Goal: Information Seeking & Learning: Learn about a topic

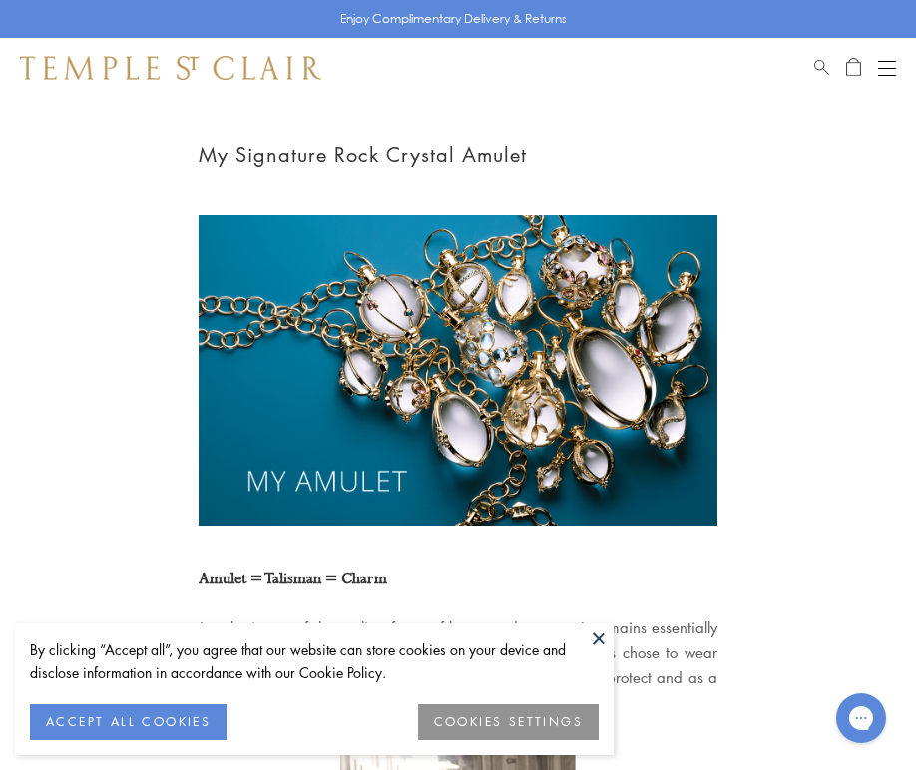
scroll to position [193, 0]
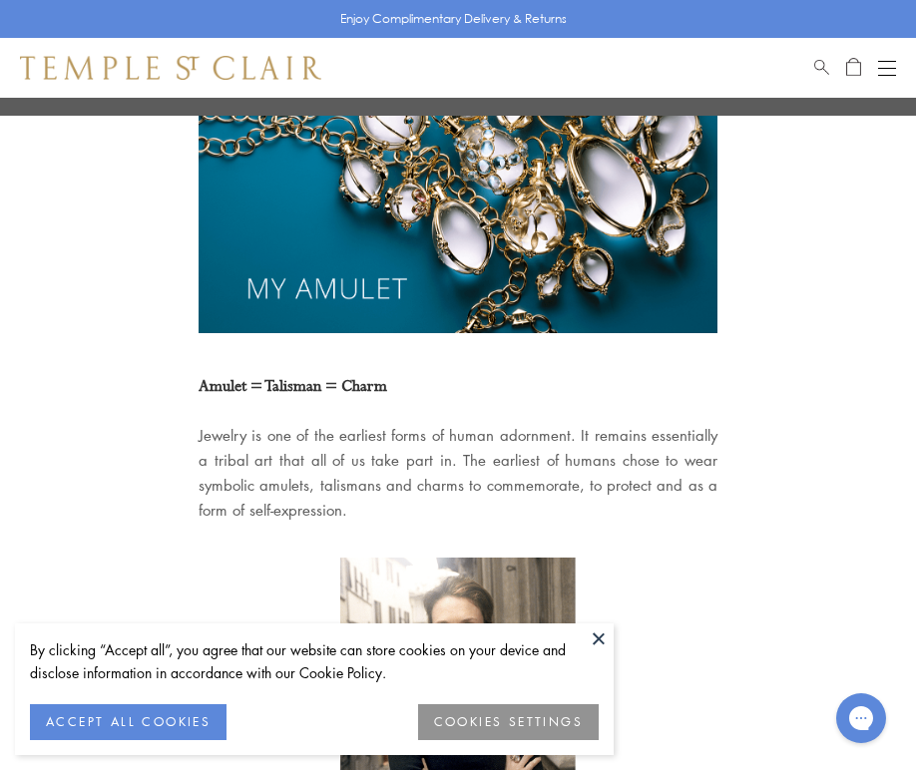
click at [599, 643] on button at bounding box center [599, 638] width 30 height 30
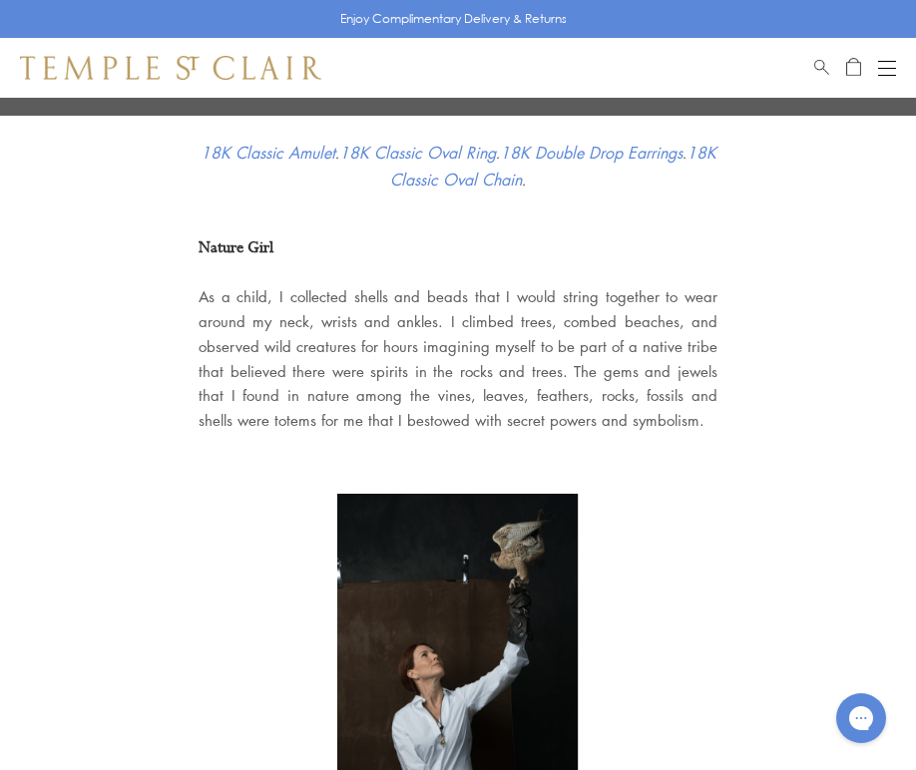
scroll to position [1506, 0]
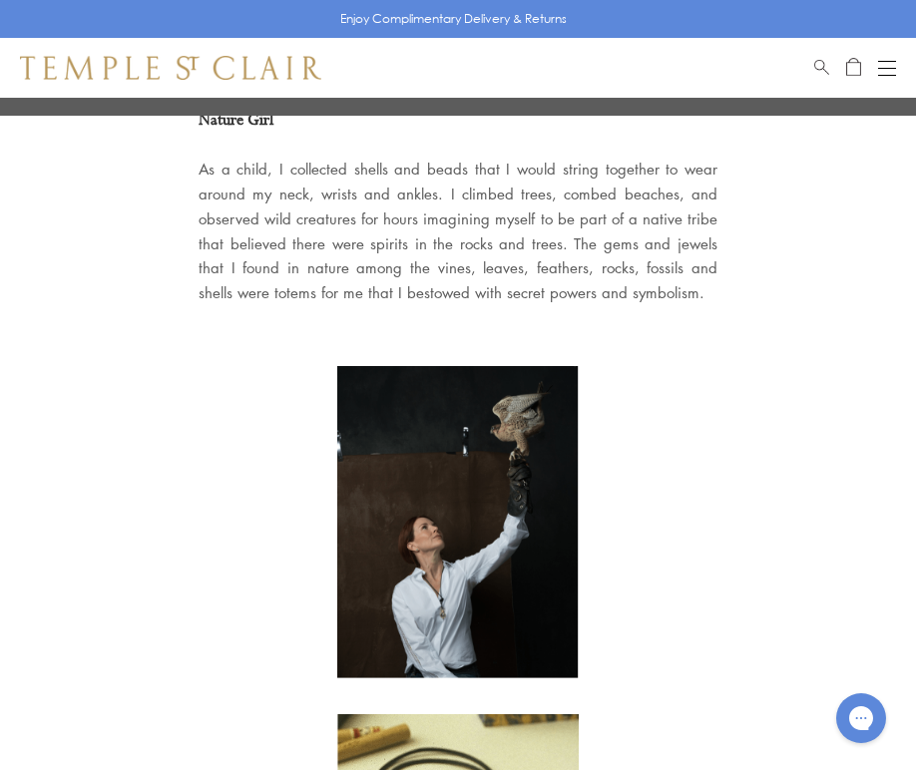
click at [494, 471] on img at bounding box center [457, 522] width 241 height 313
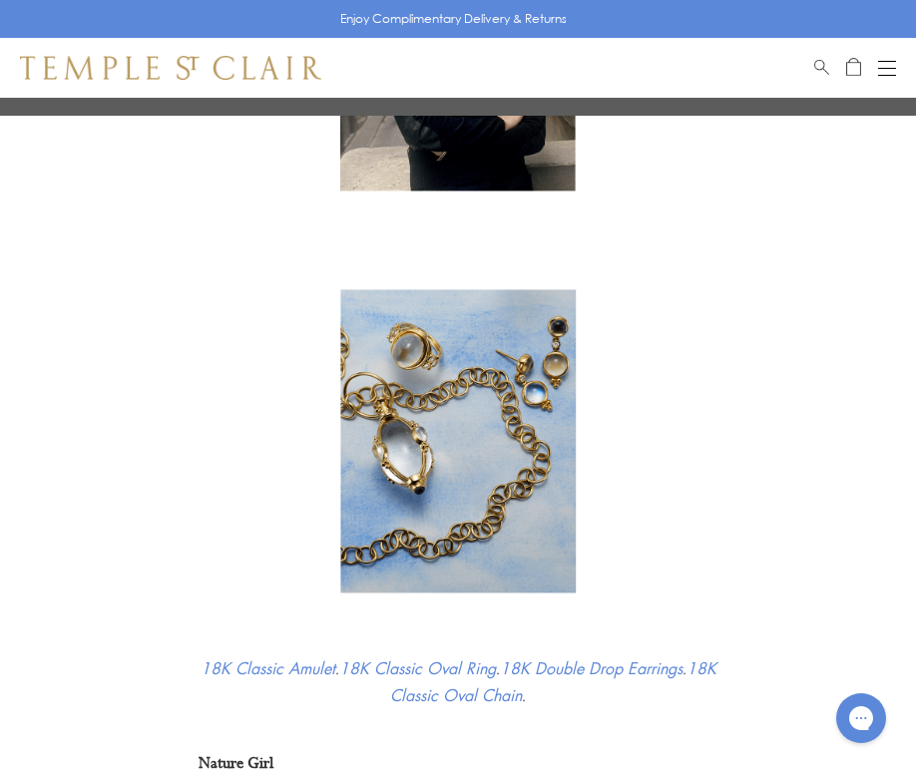
scroll to position [0, 0]
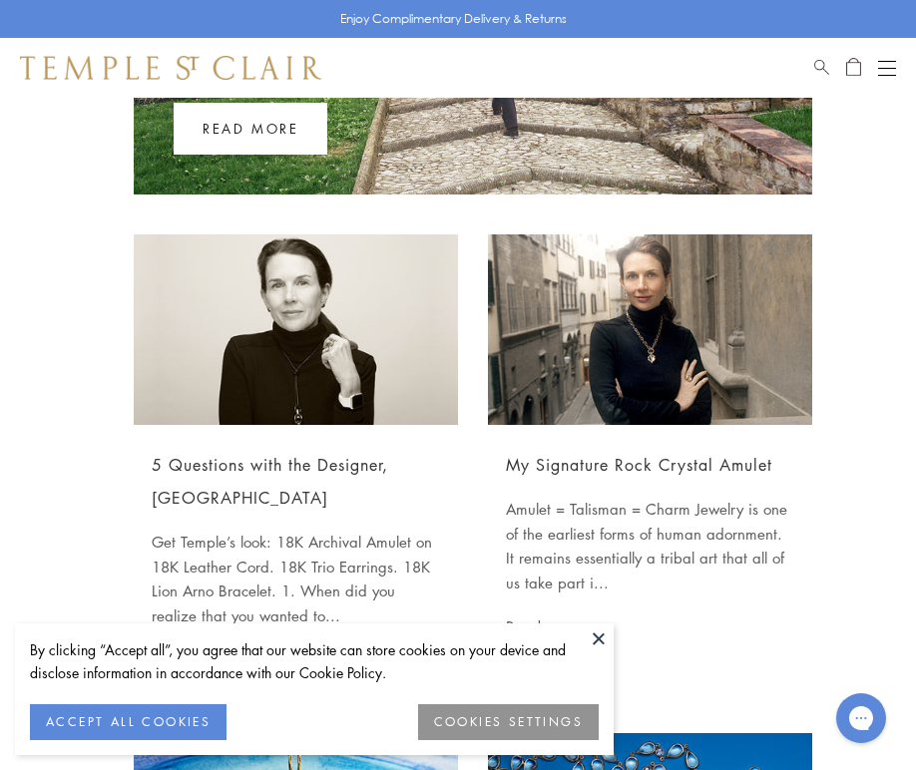
scroll to position [458, 0]
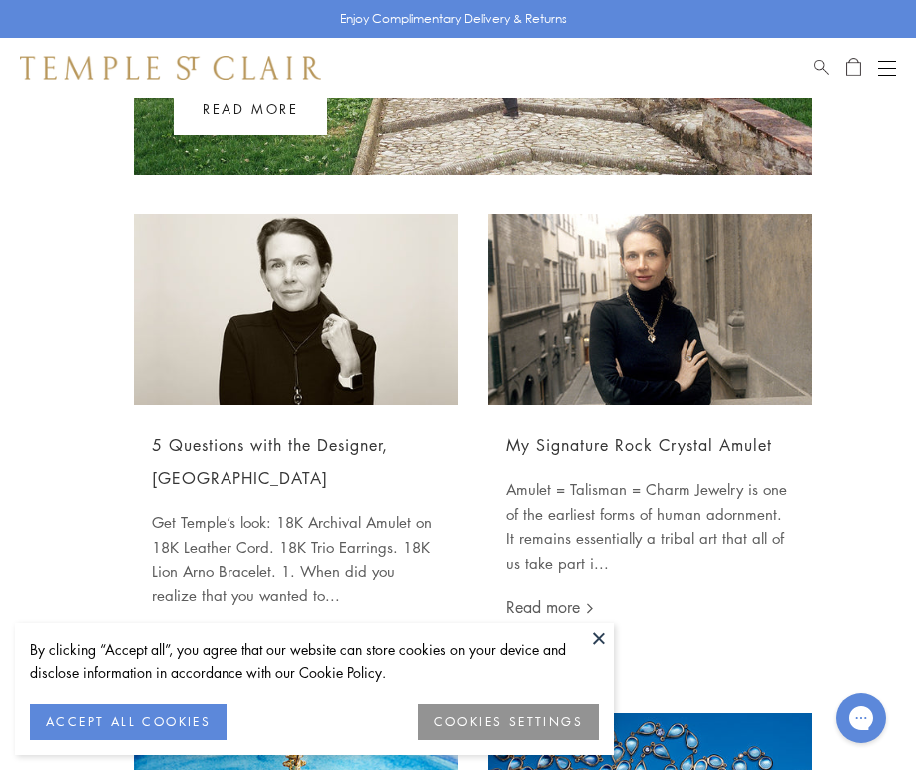
click at [599, 642] on button at bounding box center [599, 638] width 30 height 30
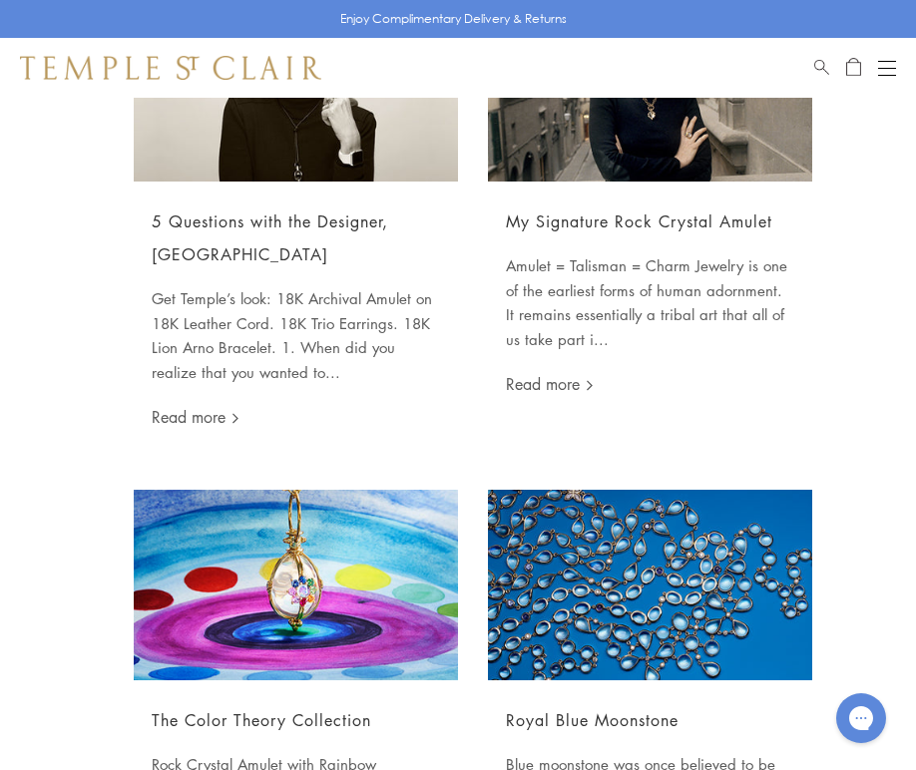
scroll to position [949, 0]
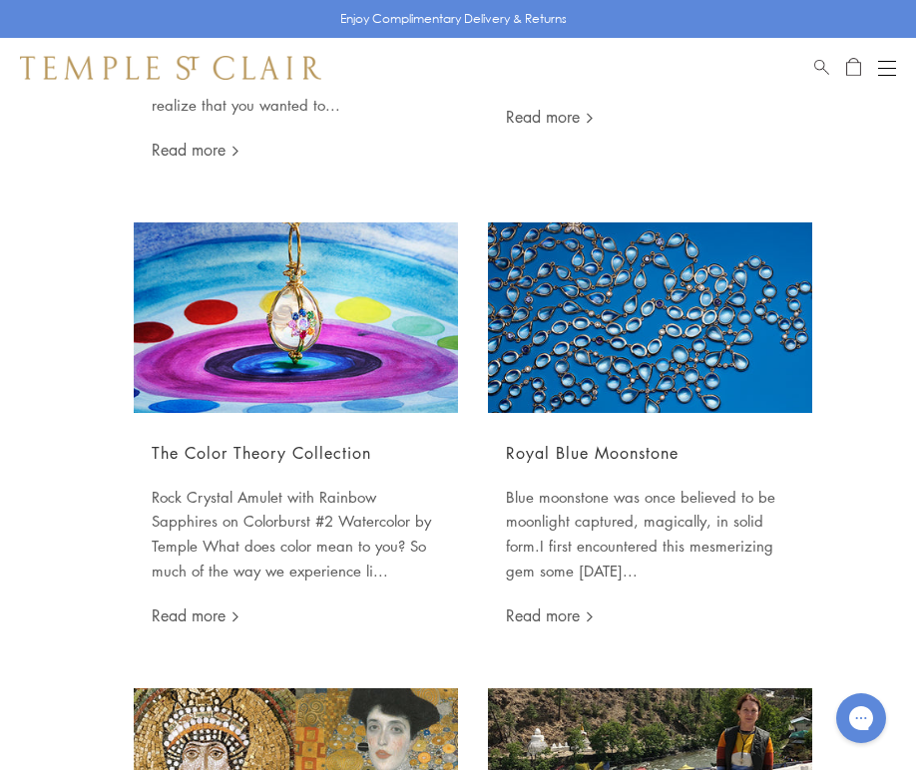
click at [292, 290] on img at bounding box center [296, 317] width 324 height 191
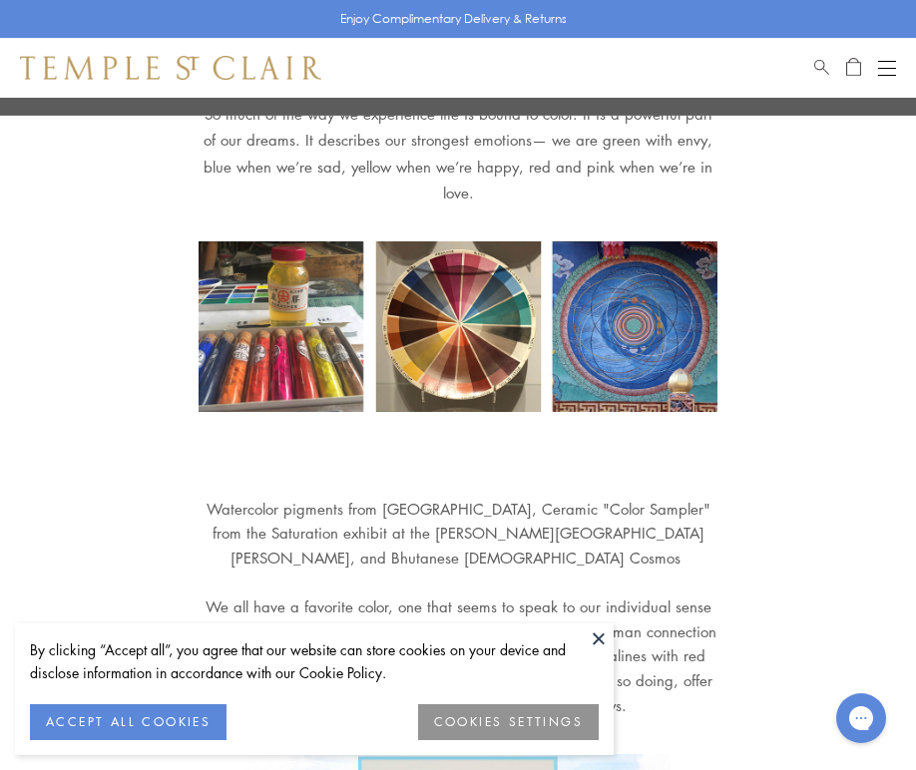
scroll to position [1046, 0]
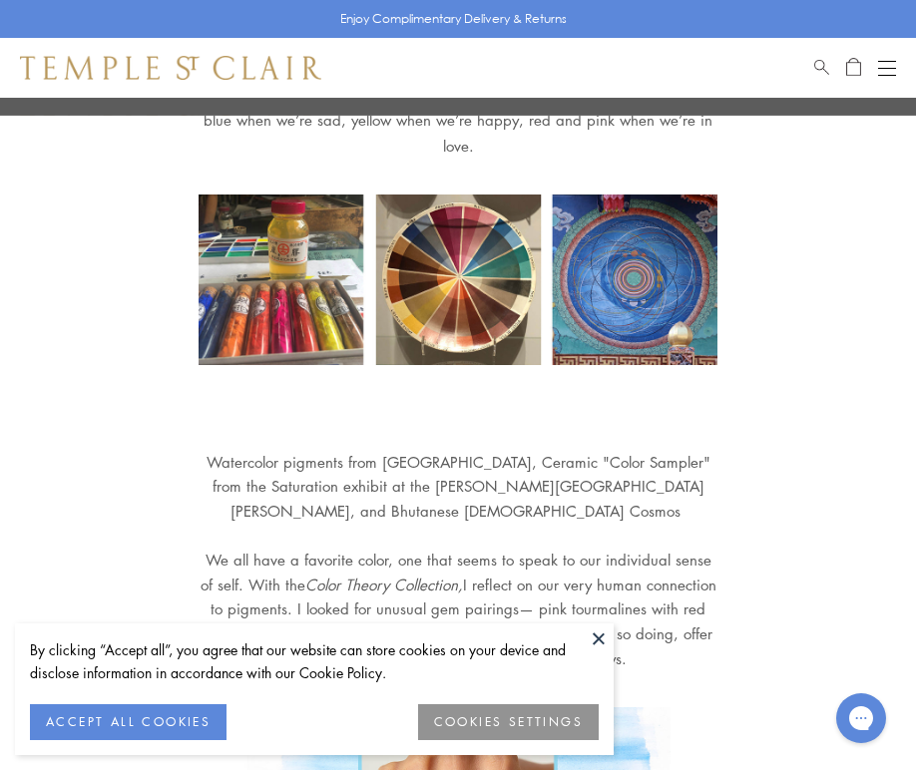
click at [593, 637] on button at bounding box center [599, 638] width 30 height 30
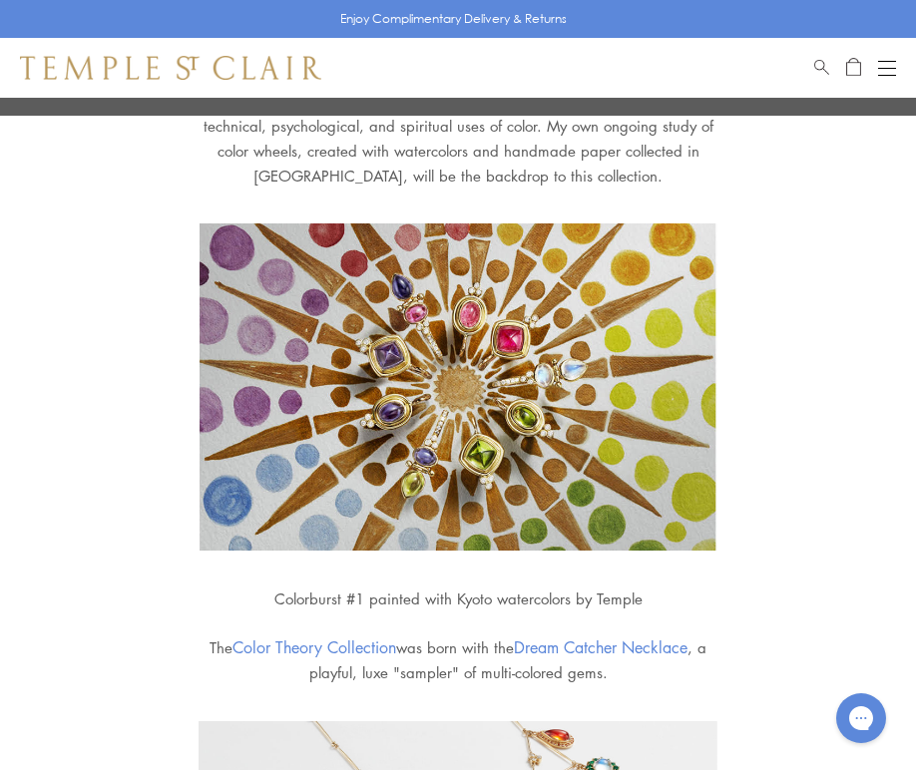
scroll to position [2124, 0]
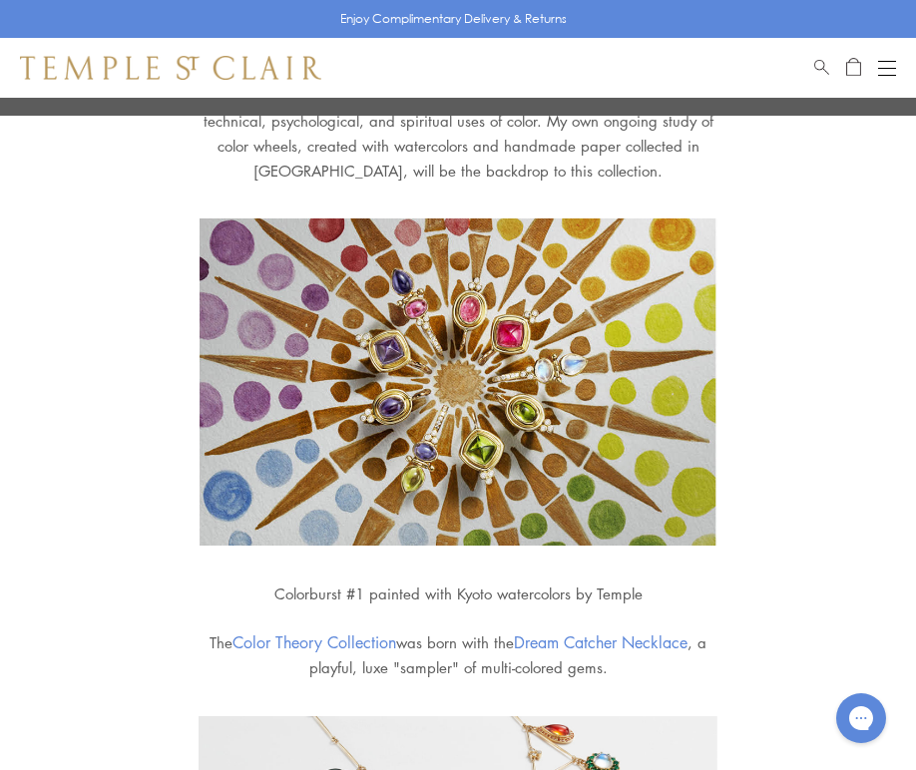
click at [635, 631] on link "Dream Catcher Necklace" at bounding box center [601, 642] width 174 height 22
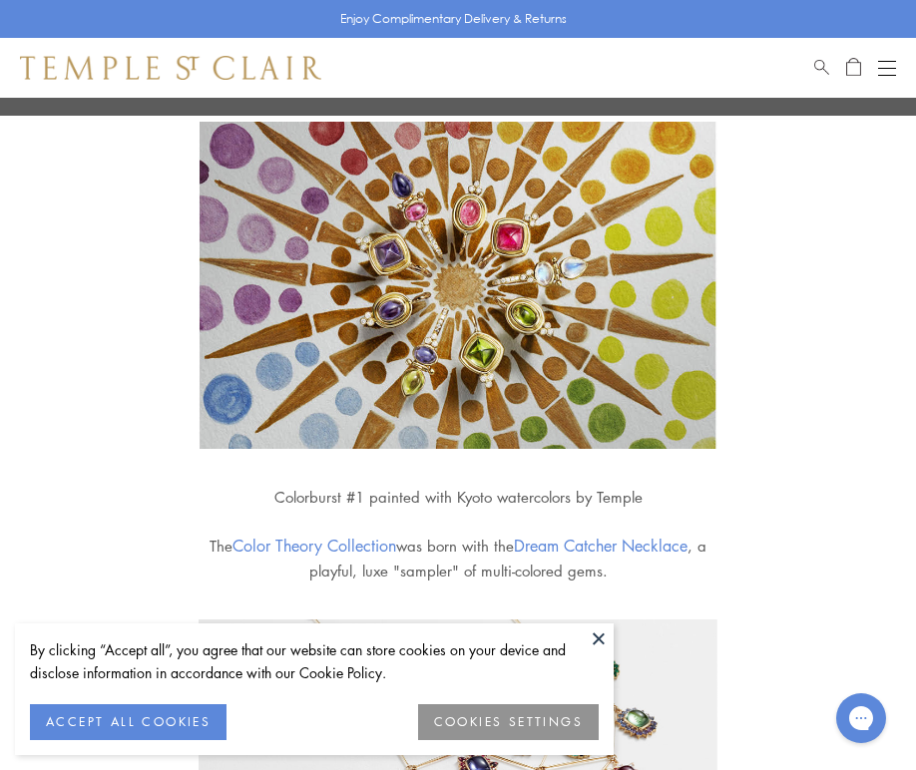
scroll to position [2246, 0]
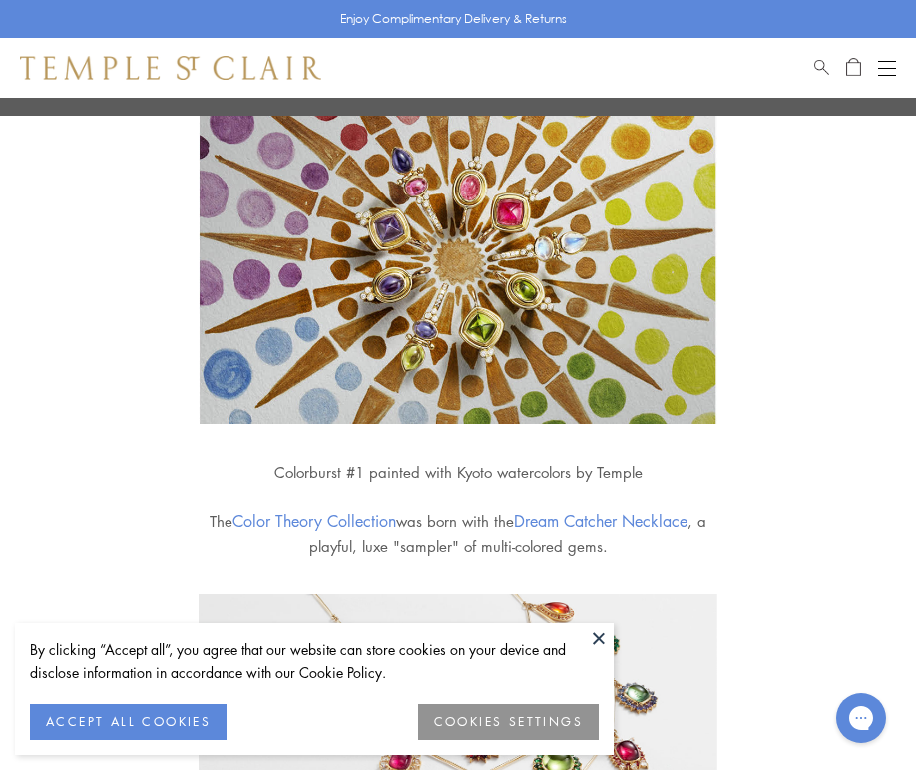
click at [601, 641] on button at bounding box center [599, 638] width 30 height 30
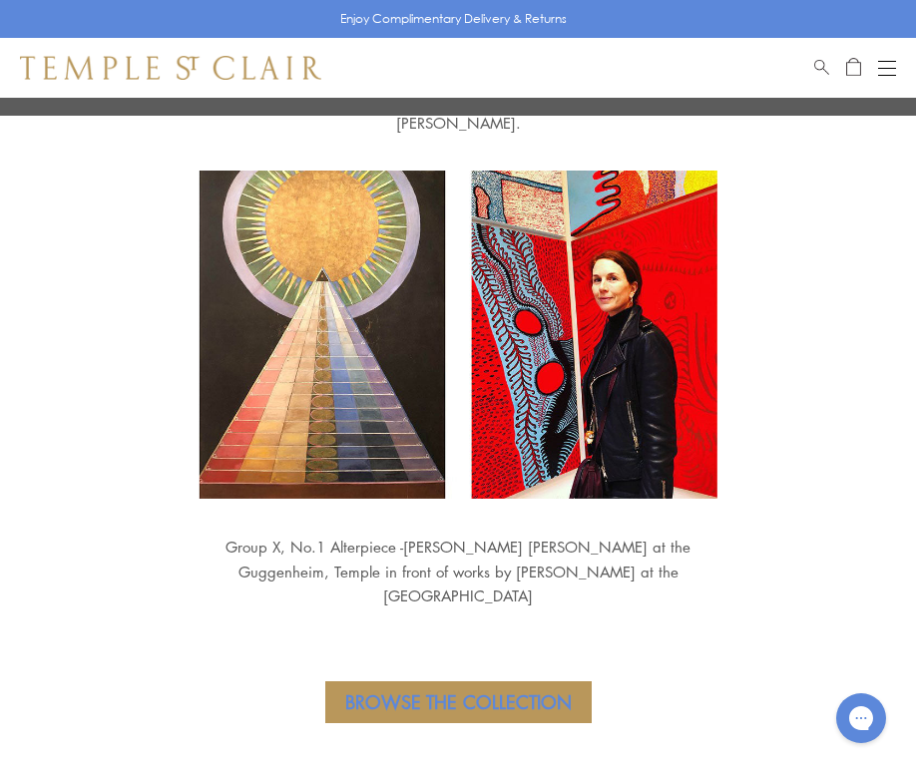
scroll to position [3359, 0]
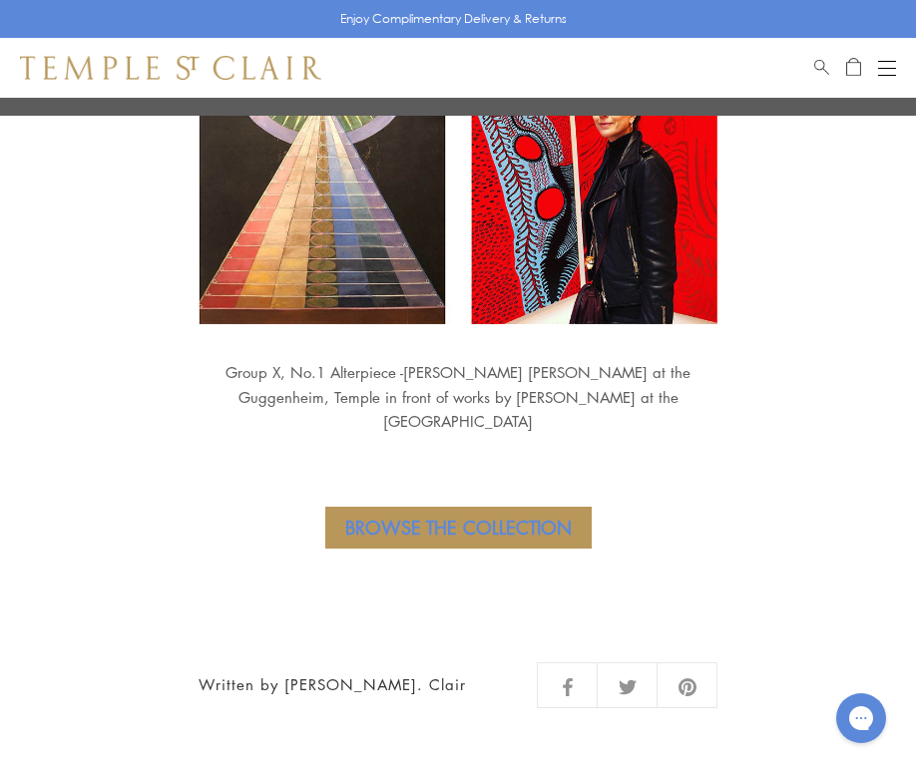
click at [443, 507] on link "Browse the Collection" at bounding box center [458, 528] width 266 height 42
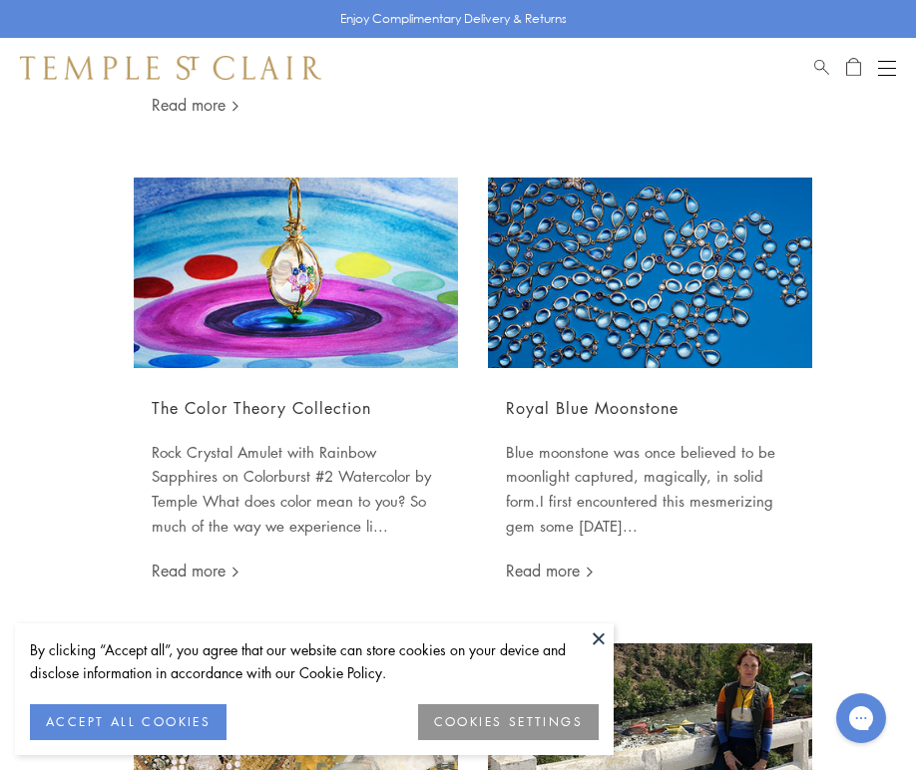
scroll to position [1121, 0]
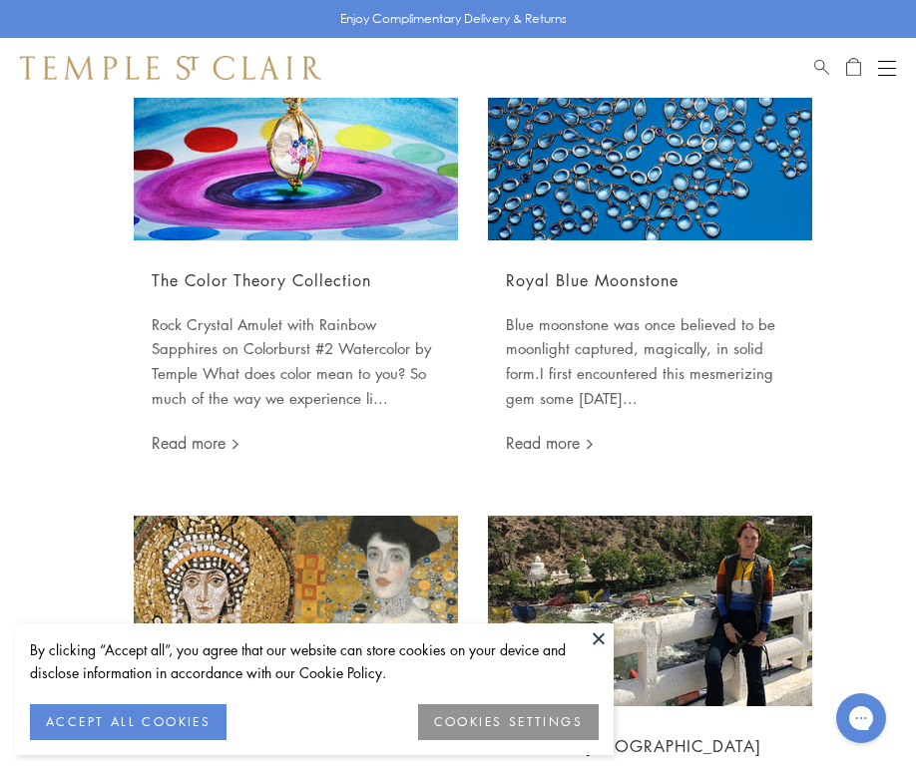
click at [598, 638] on button at bounding box center [599, 638] width 30 height 30
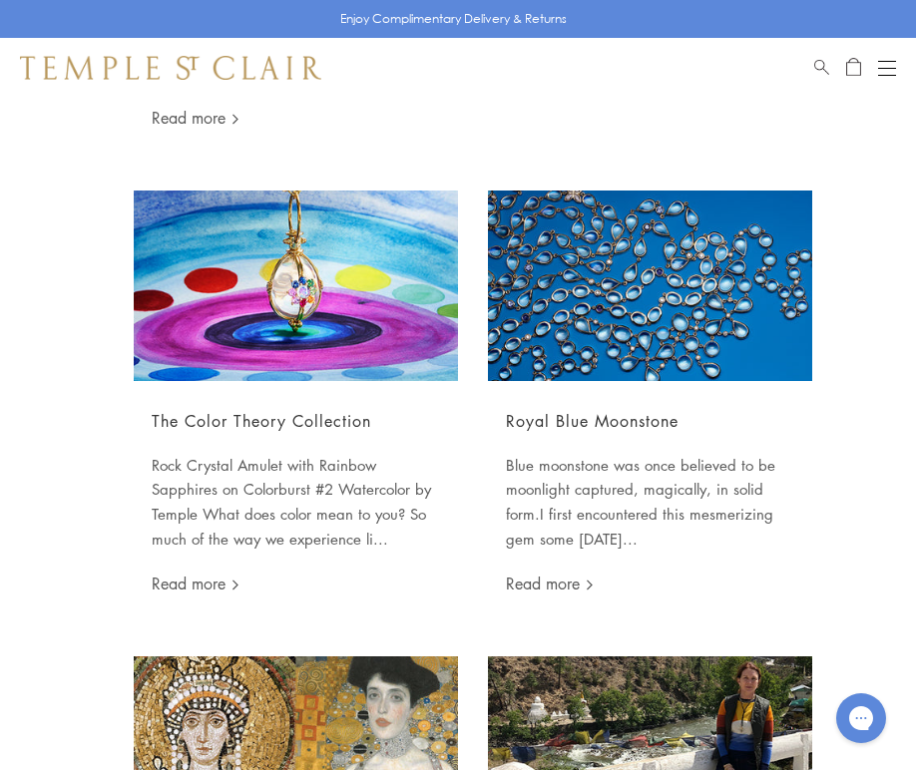
scroll to position [971, 0]
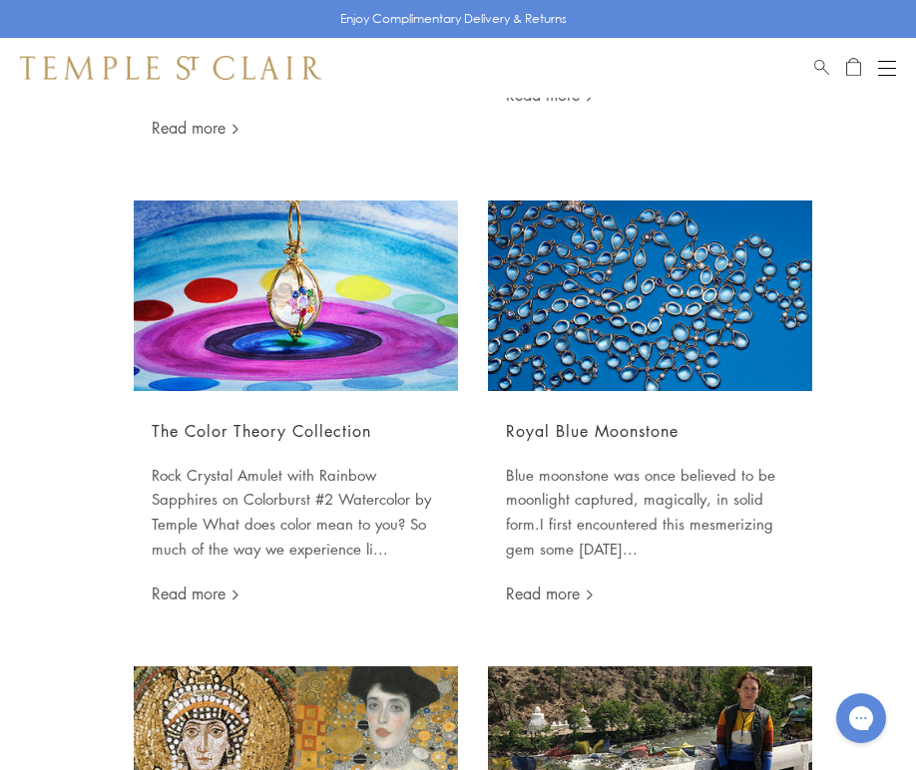
click at [660, 380] on img at bounding box center [650, 296] width 324 height 191
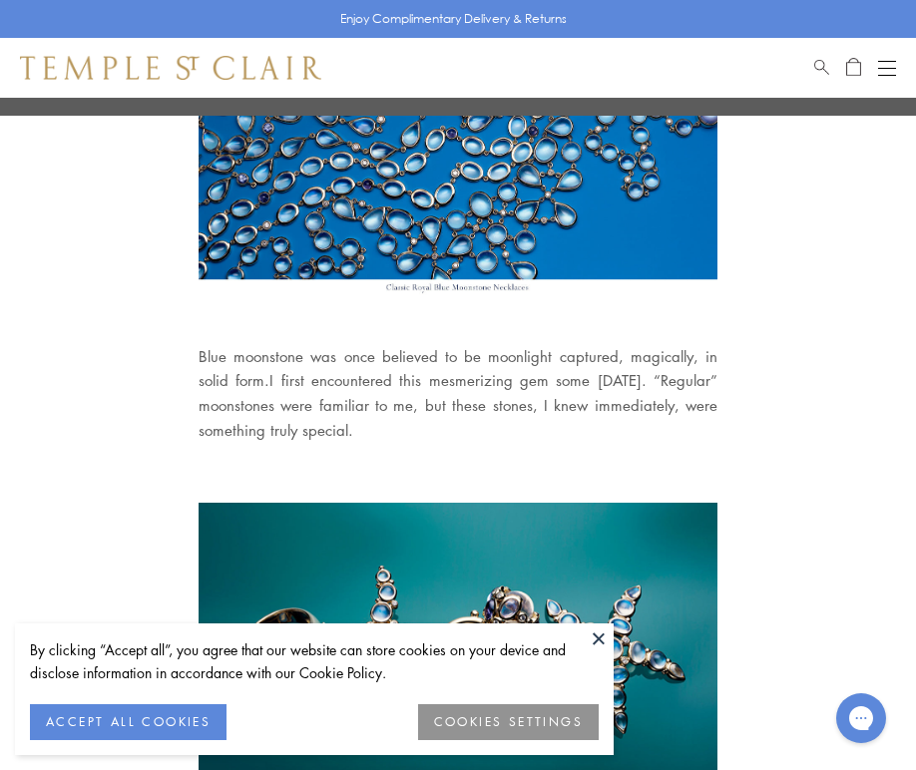
scroll to position [242, 0]
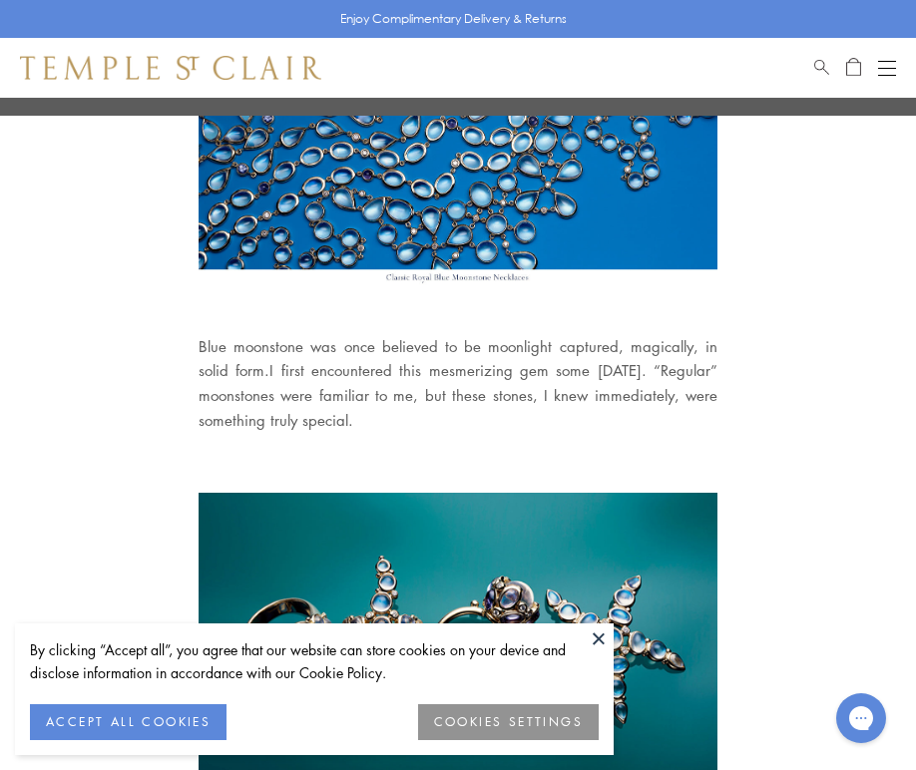
click at [601, 643] on button at bounding box center [599, 638] width 30 height 30
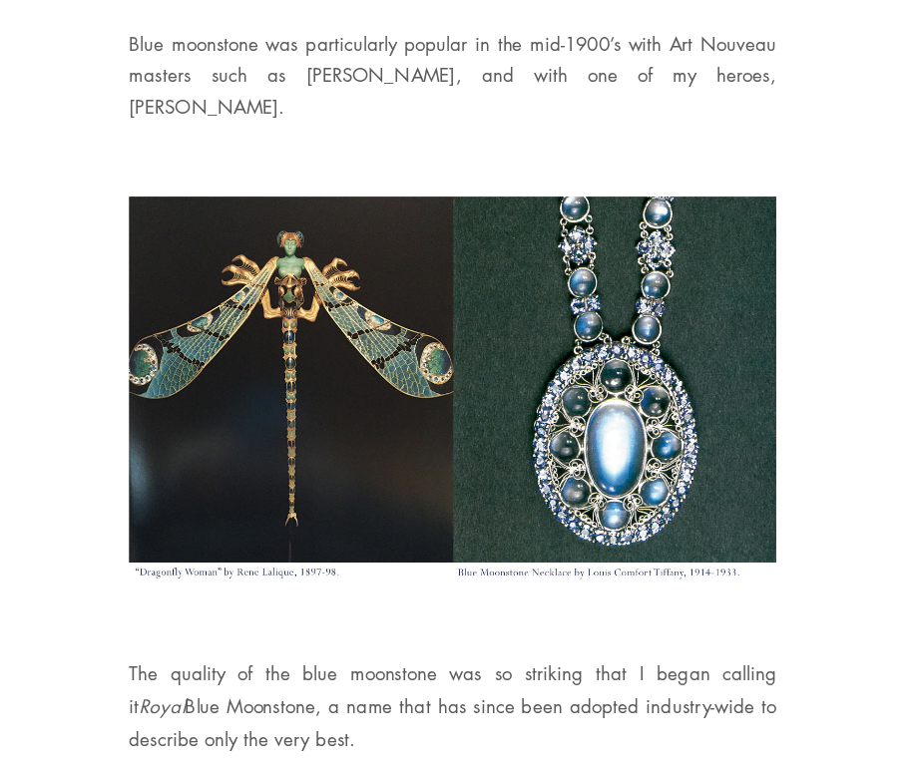
scroll to position [1261, 0]
